Goal: Information Seeking & Learning: Learn about a topic

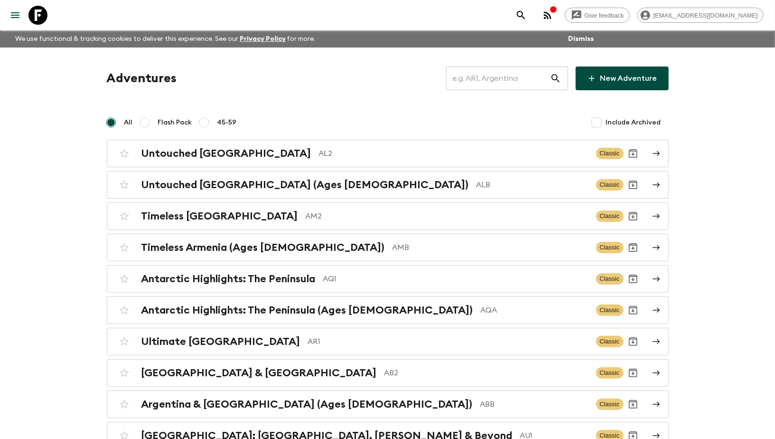
click at [488, 76] on input "text" at bounding box center [498, 78] width 104 height 27
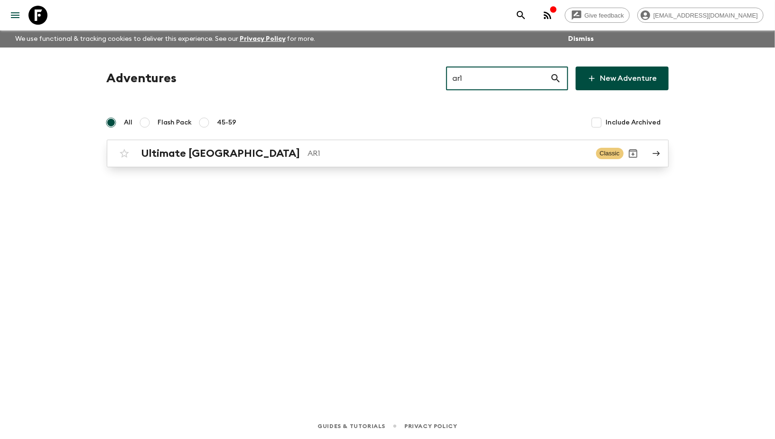
type input "ar1"
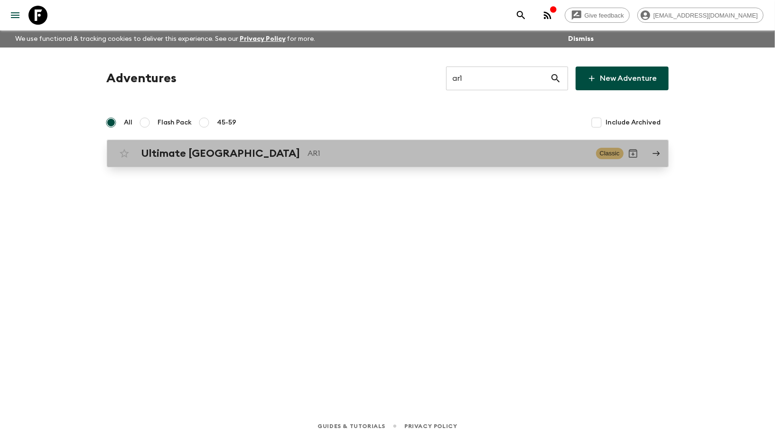
click at [308, 148] on p "AR1" at bounding box center [448, 153] width 280 height 11
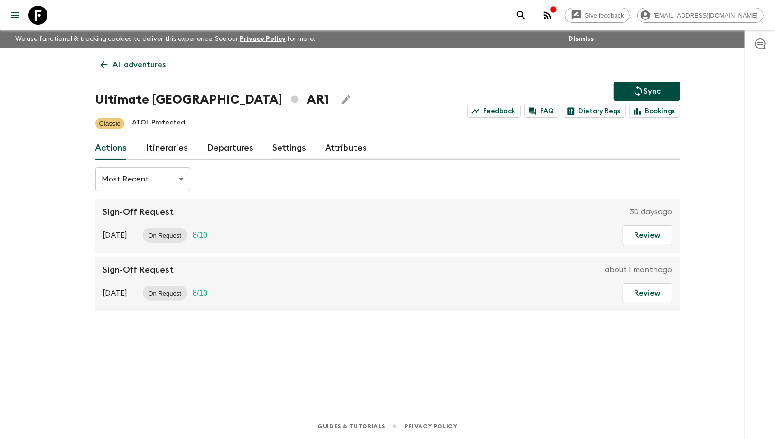
click at [175, 149] on link "Itineraries" at bounding box center [167, 148] width 42 height 23
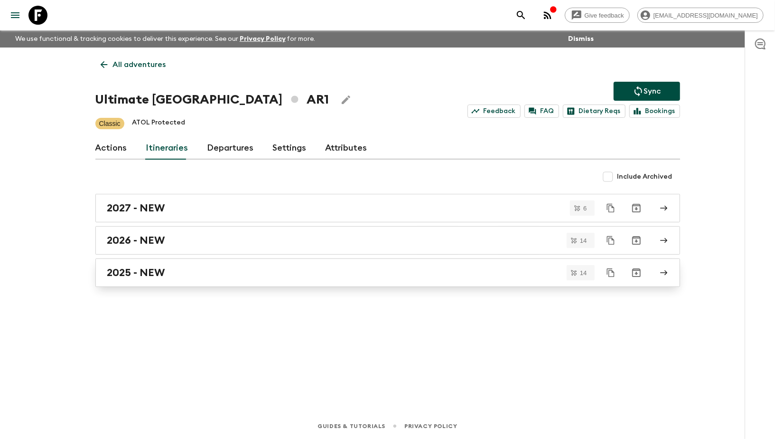
click at [182, 271] on div "2025 - NEW" at bounding box center [378, 272] width 543 height 12
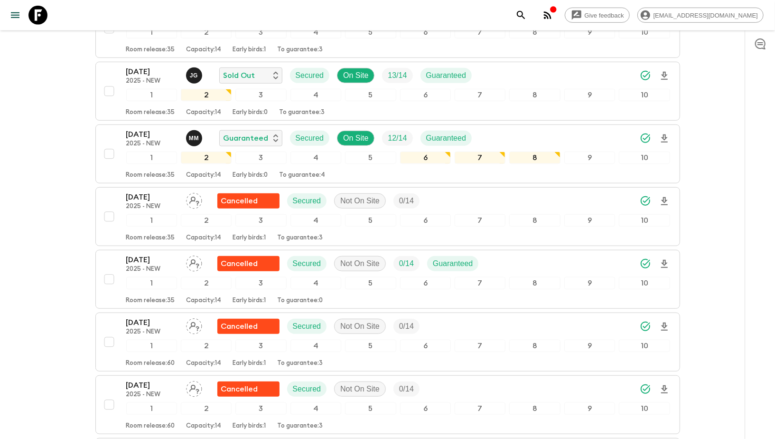
scroll to position [459, 0]
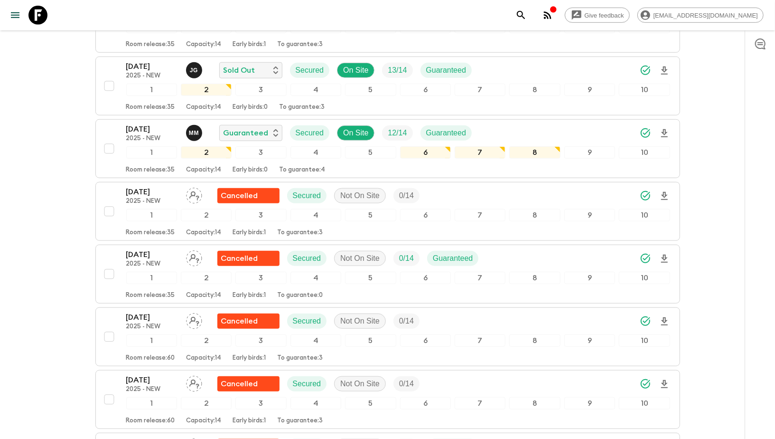
click at [44, 17] on icon at bounding box center [37, 15] width 19 height 19
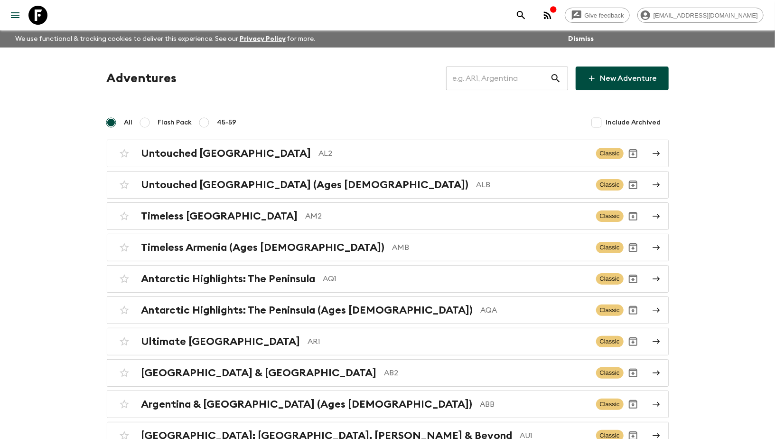
click at [483, 77] on input "text" at bounding box center [498, 78] width 104 height 27
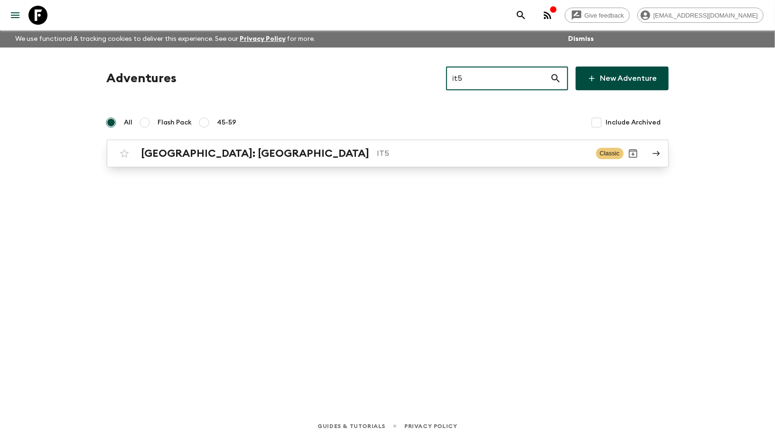
type input "it5"
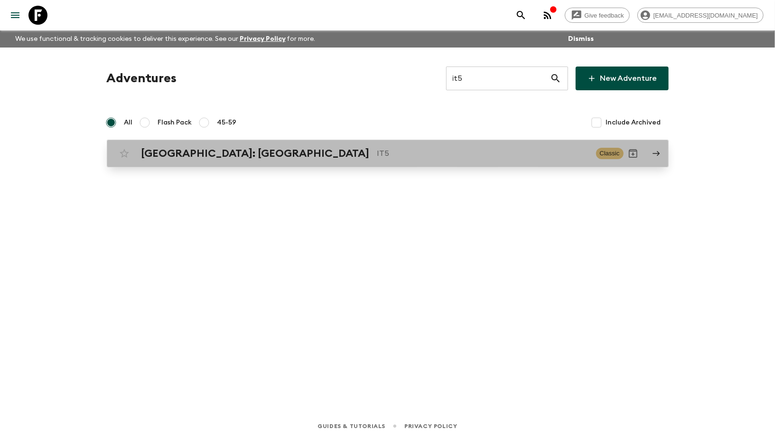
click at [377, 157] on p "IT5" at bounding box center [482, 153] width 211 height 11
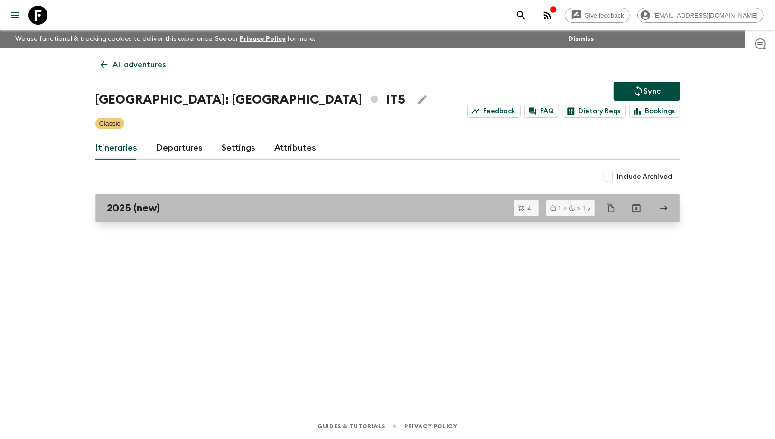
click at [201, 212] on div "2025 (new)" at bounding box center [378, 208] width 543 height 12
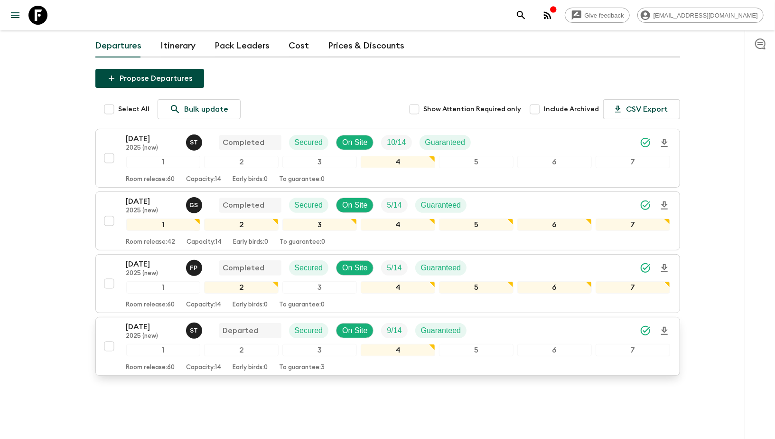
scroll to position [93, 0]
click at [37, 18] on icon at bounding box center [37, 15] width 19 height 19
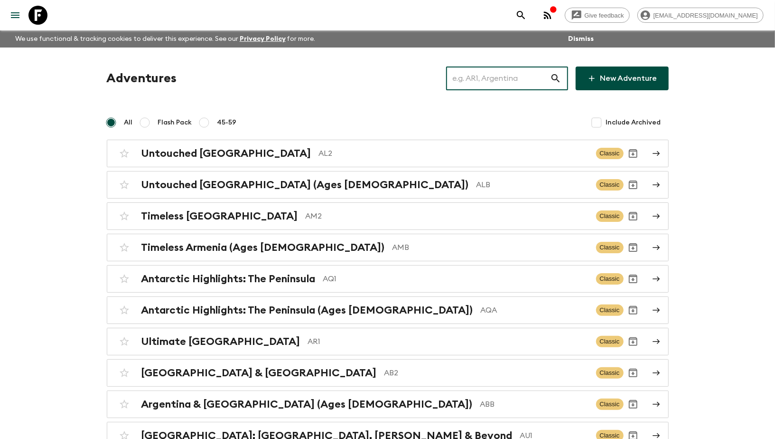
click at [478, 84] on input "text" at bounding box center [498, 78] width 104 height 27
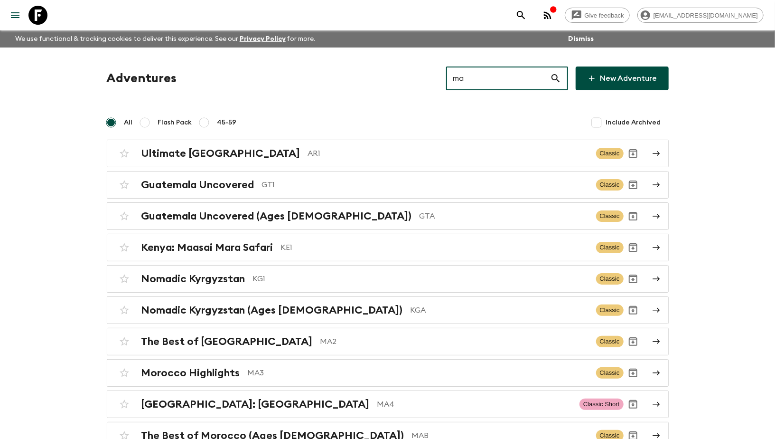
type input "ma2"
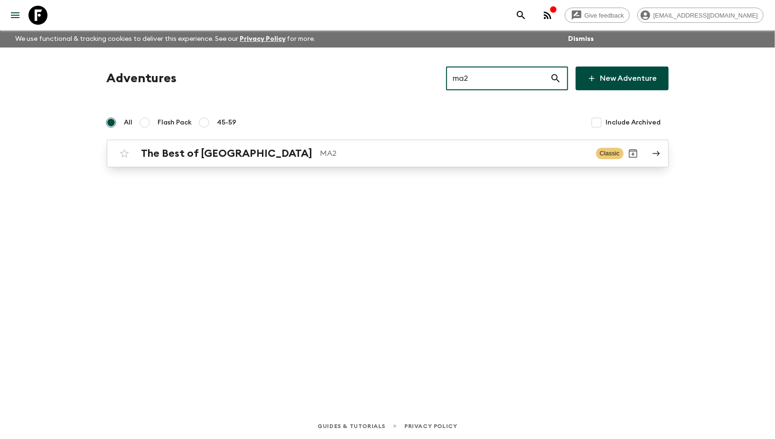
click at [320, 148] on p "MA2" at bounding box center [454, 153] width 268 height 11
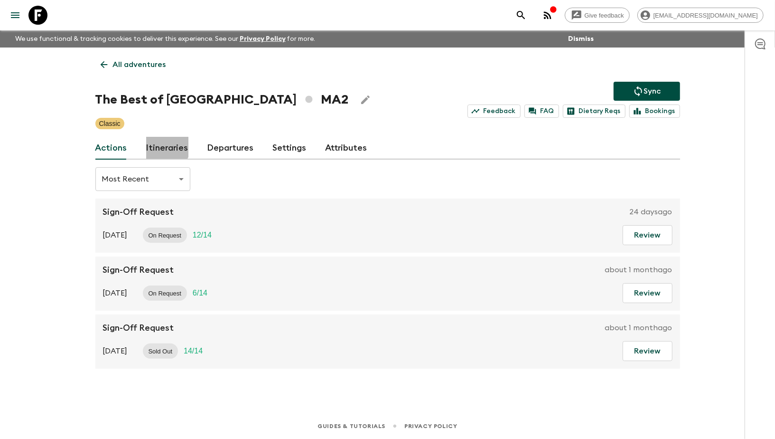
click at [166, 146] on link "Itineraries" at bounding box center [167, 148] width 42 height 23
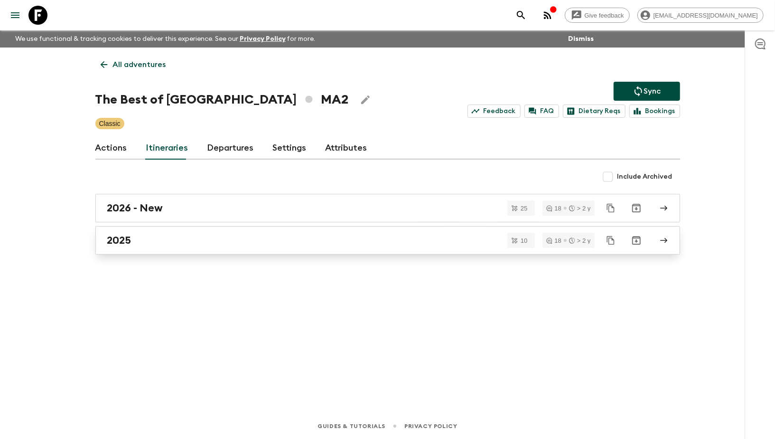
click at [148, 250] on link "2025" at bounding box center [387, 240] width 585 height 28
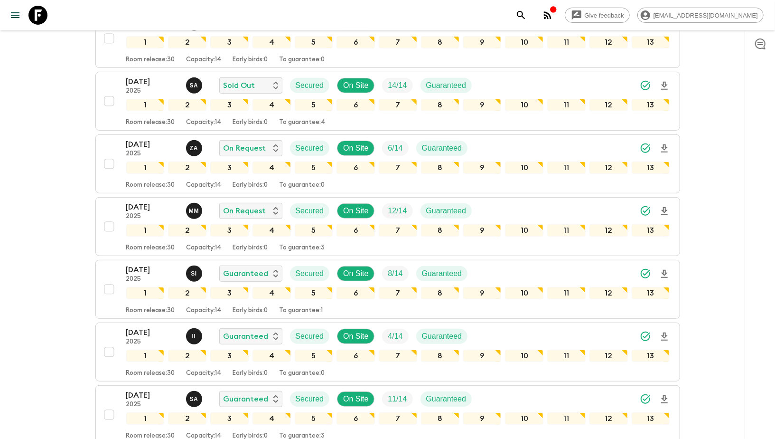
scroll to position [250, 0]
